Goal: Find specific page/section: Find specific page/section

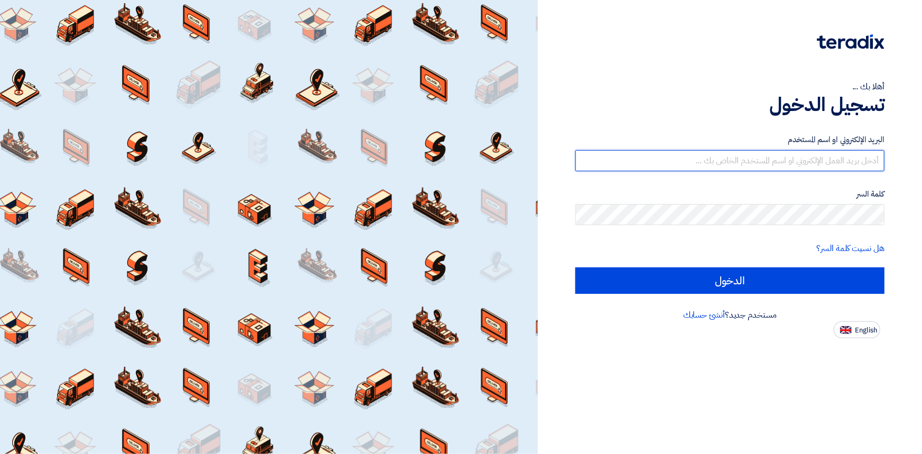
click at [728, 153] on input "text" at bounding box center [729, 160] width 309 height 21
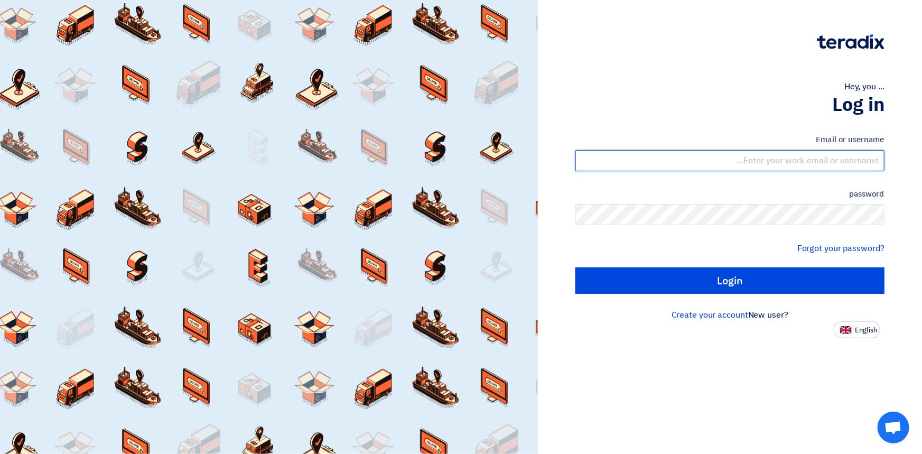
type input "[EMAIL_ADDRESS][DOMAIN_NAME]"
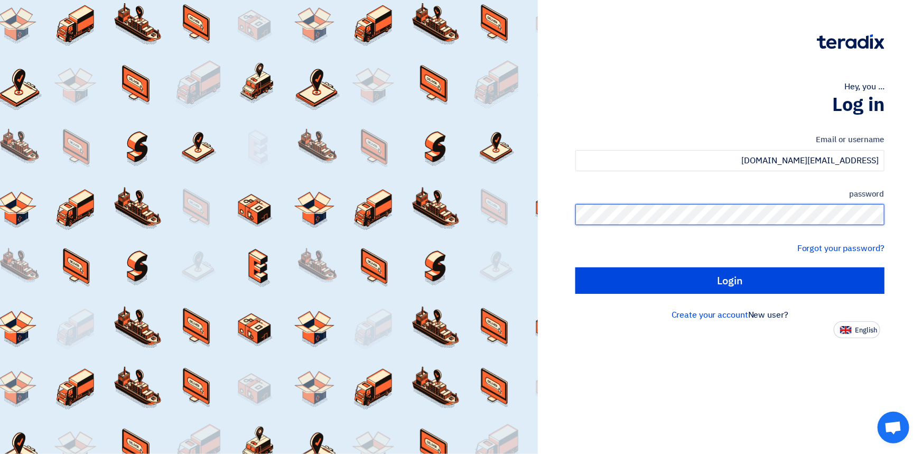
click at [575, 267] on input "Login" at bounding box center [729, 280] width 309 height 26
type input "Sign in"
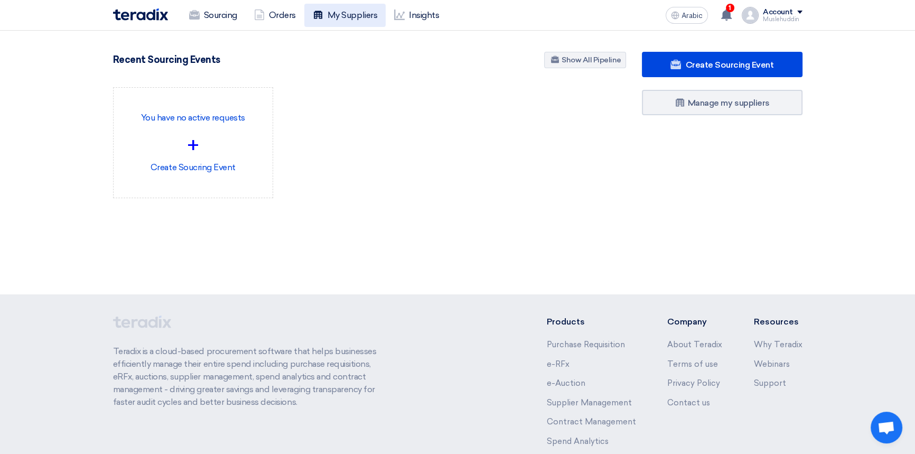
click at [336, 21] on font "My Suppliers" at bounding box center [353, 15] width 50 height 13
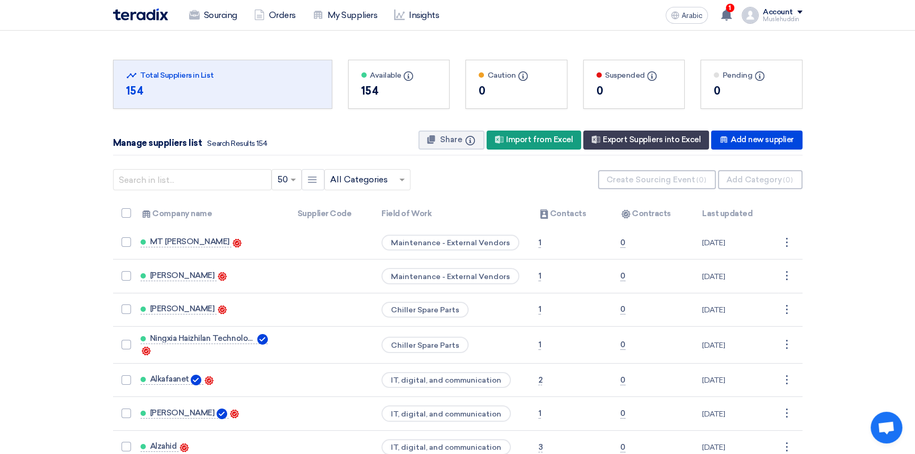
click at [498, 91] on div "0" at bounding box center [517, 91] width 76 height 16
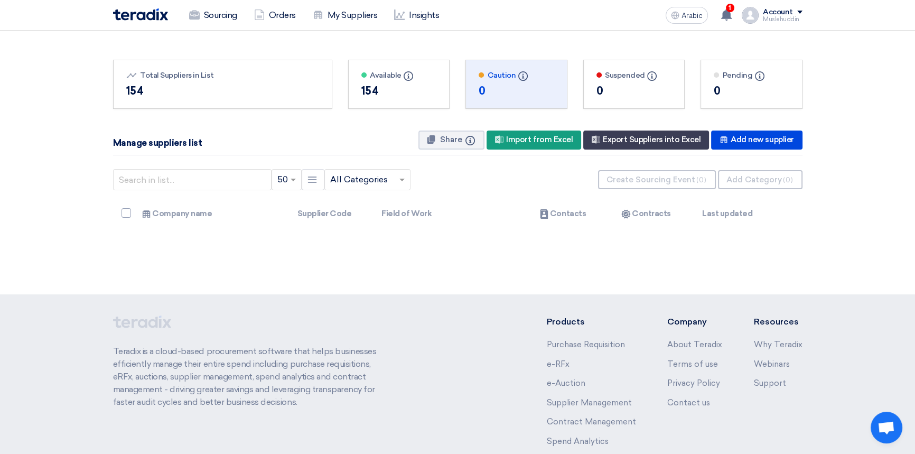
click at [417, 95] on div "154" at bounding box center [399, 91] width 76 height 16
